Goal: Task Accomplishment & Management: Manage account settings

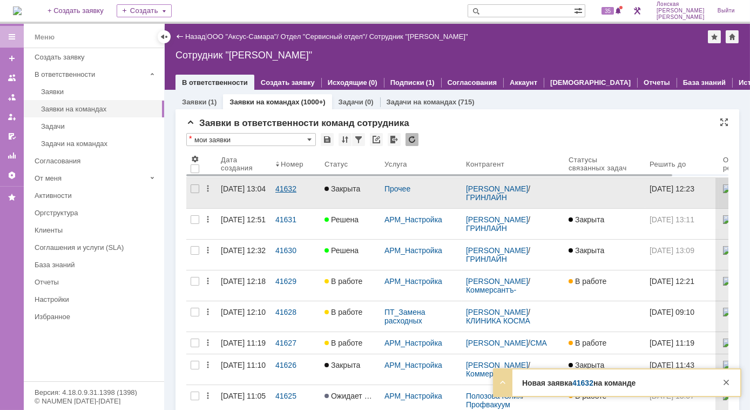
click at [288, 185] on div "41632" at bounding box center [296, 188] width 41 height 9
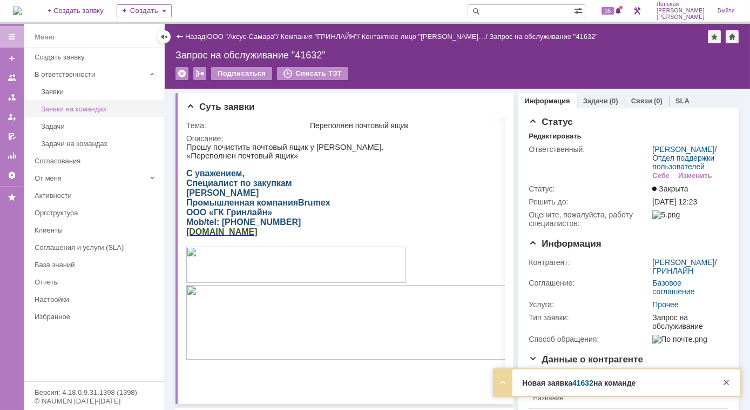
click at [72, 105] on div "Заявки на командах" at bounding box center [99, 109] width 117 height 8
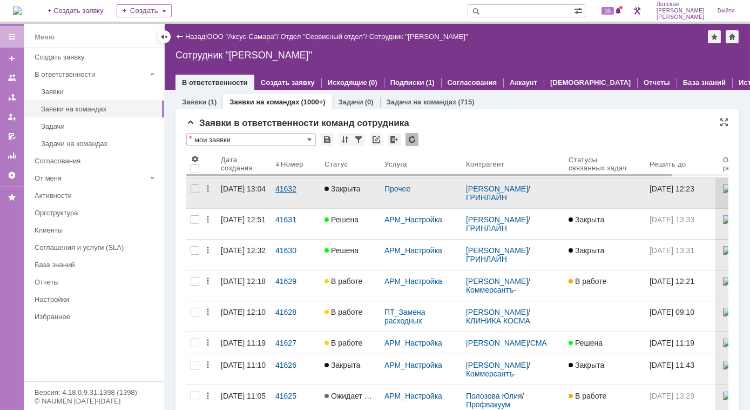
click at [294, 191] on div "41632" at bounding box center [296, 188] width 41 height 9
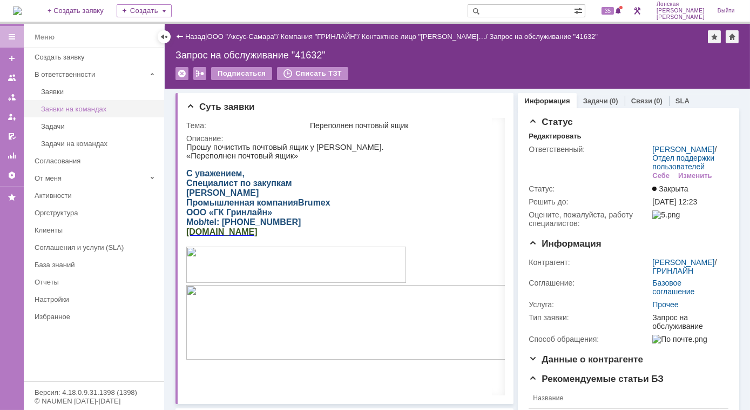
click at [59, 106] on div "Заявки на командах" at bounding box center [99, 109] width 117 height 8
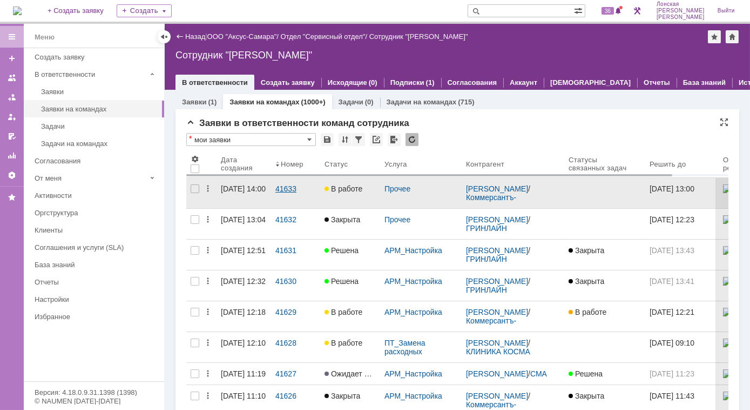
click at [282, 193] on link "41633" at bounding box center [295, 193] width 49 height 30
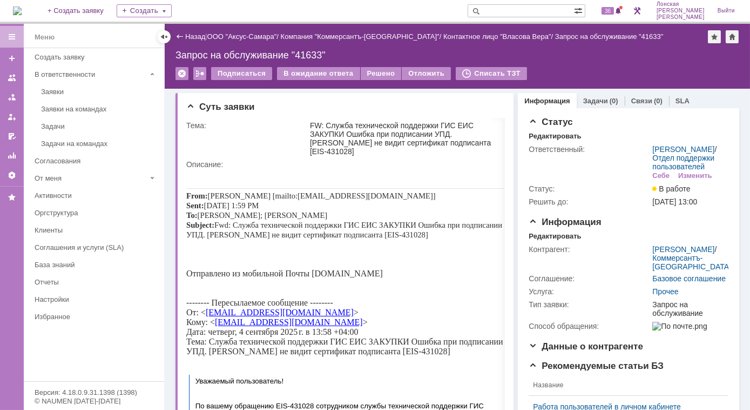
click at [339, 180] on p at bounding box center [345, 183] width 318 height 10
click at [66, 105] on div "Заявки на командах" at bounding box center [99, 109] width 117 height 8
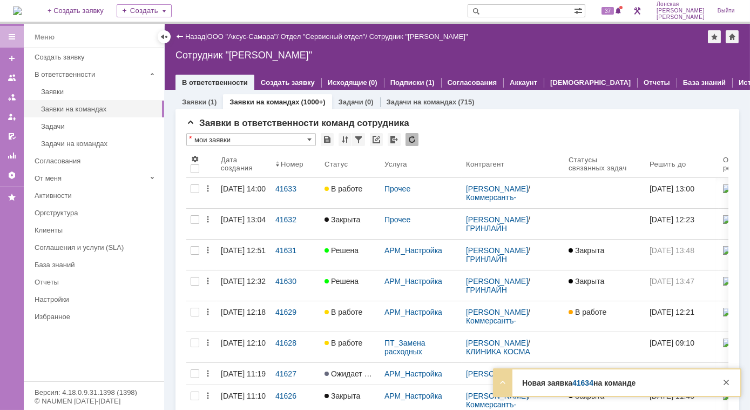
click at [621, 379] on strong "Новая заявка 41634 на команде" at bounding box center [578, 382] width 113 height 9
click at [582, 383] on link "41634" at bounding box center [583, 382] width 21 height 9
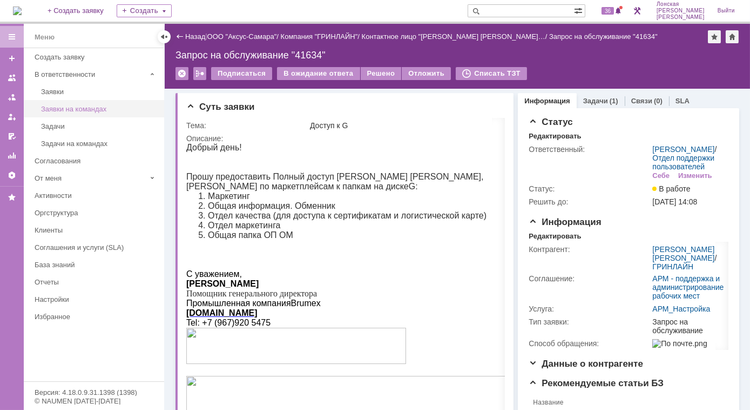
click at [68, 112] on link "Заявки на командах" at bounding box center [99, 108] width 125 height 17
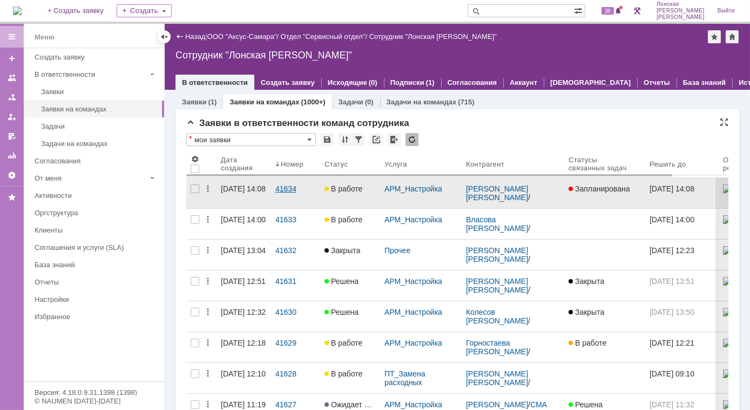
click at [289, 188] on div "41634" at bounding box center [296, 188] width 41 height 9
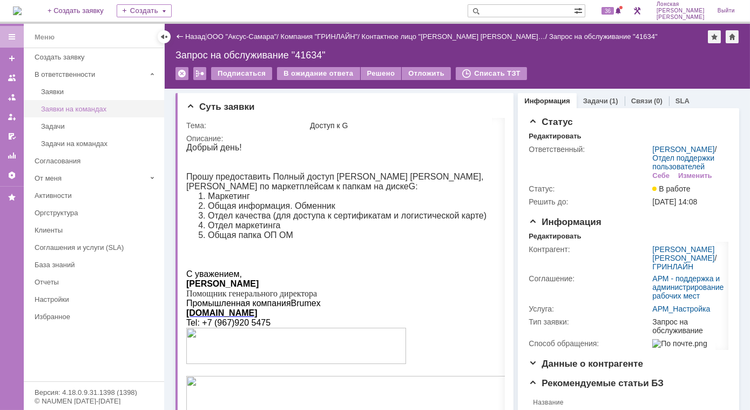
click at [69, 109] on div "Заявки на командах" at bounding box center [99, 109] width 117 height 8
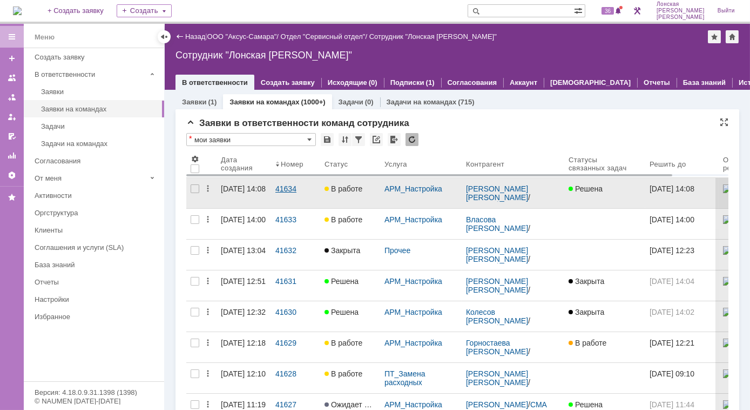
click at [296, 189] on div "41634" at bounding box center [296, 188] width 41 height 9
